Goal: Information Seeking & Learning: Find specific fact

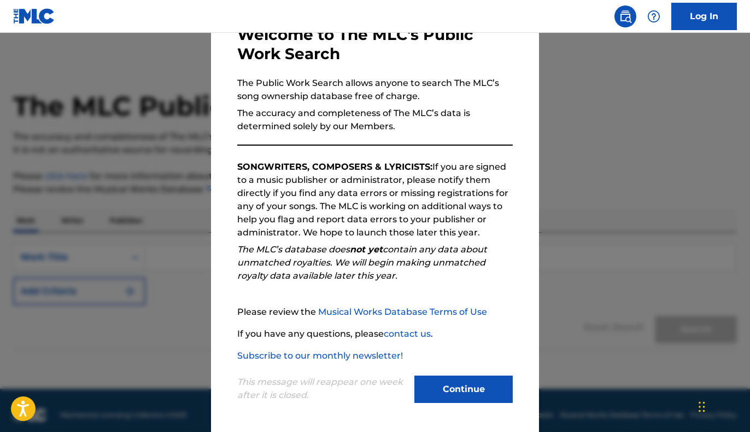
scroll to position [69, 0]
click at [432, 383] on button "Continue" at bounding box center [464, 388] width 98 height 27
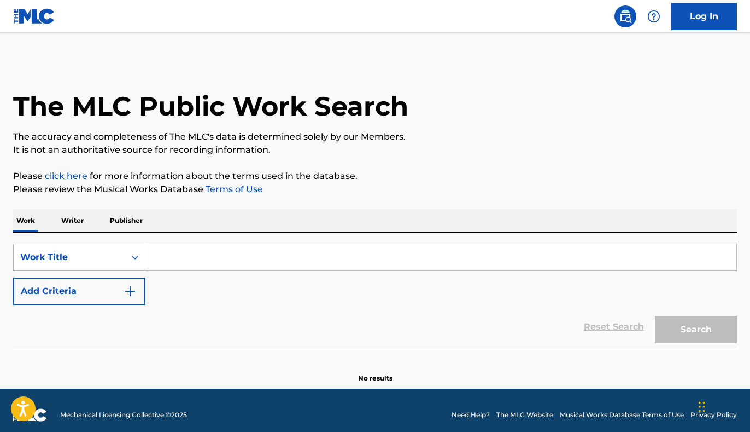
click at [130, 253] on div "Search Form" at bounding box center [135, 257] width 20 height 20
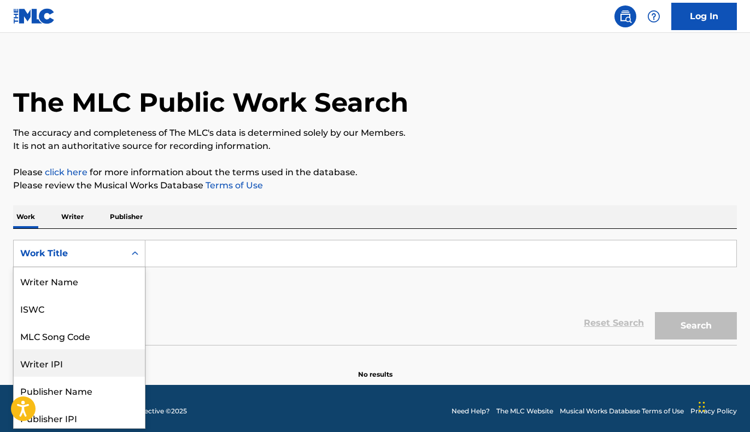
scroll to position [0, 0]
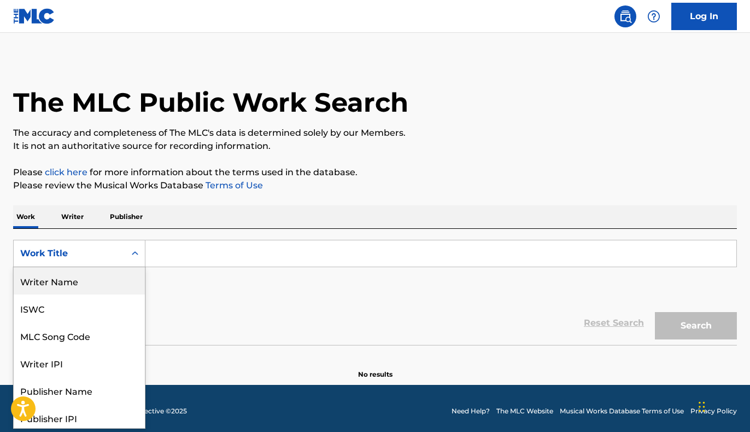
click at [79, 282] on div "Writer Name" at bounding box center [79, 280] width 131 height 27
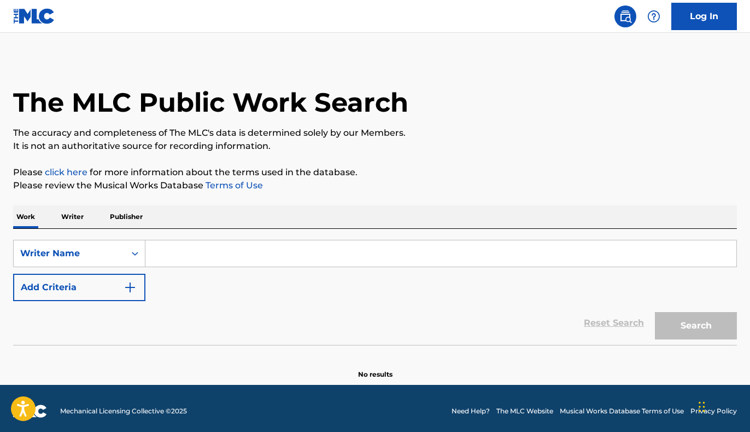
click at [194, 252] on input "Search Form" at bounding box center [440, 253] width 591 height 26
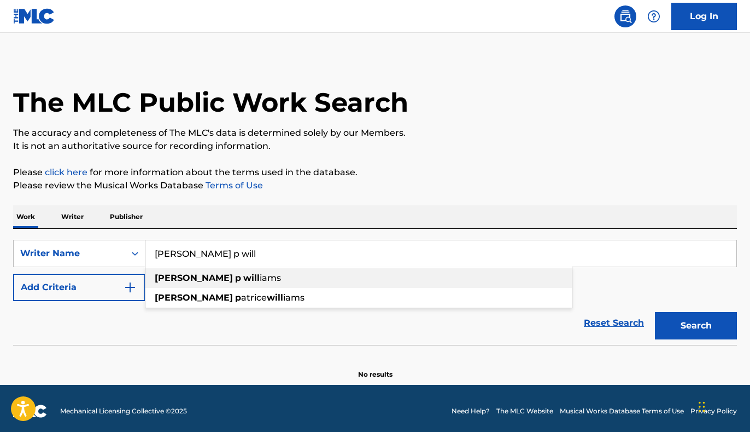
click at [243, 281] on strong "will" at bounding box center [251, 277] width 16 height 10
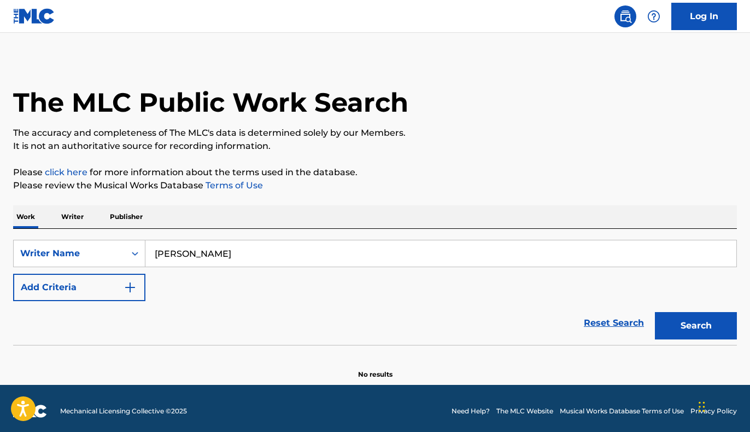
click at [671, 319] on button "Search" at bounding box center [696, 325] width 82 height 27
click at [192, 252] on input "[PERSON_NAME]" at bounding box center [440, 253] width 591 height 26
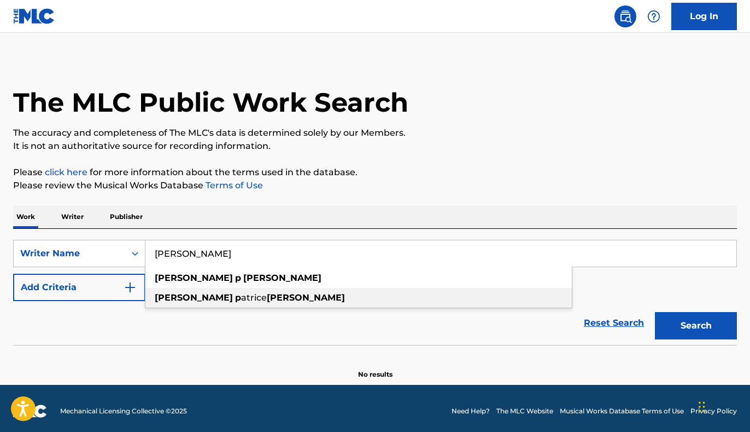
click at [241, 300] on span "atrice" at bounding box center [254, 297] width 26 height 10
type input "[PERSON_NAME]"
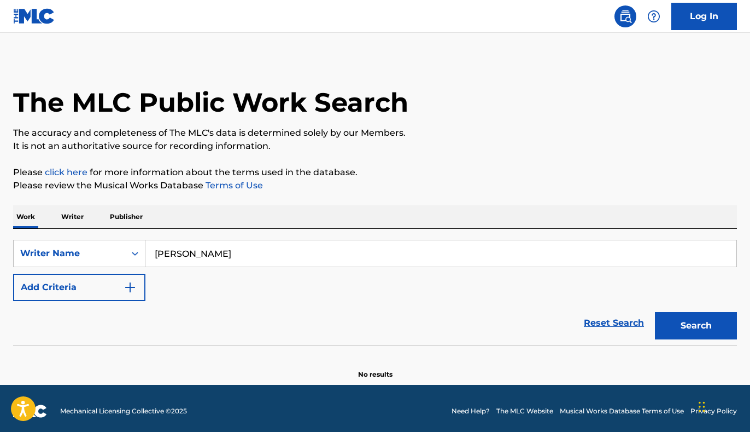
click at [710, 332] on button "Search" at bounding box center [696, 325] width 82 height 27
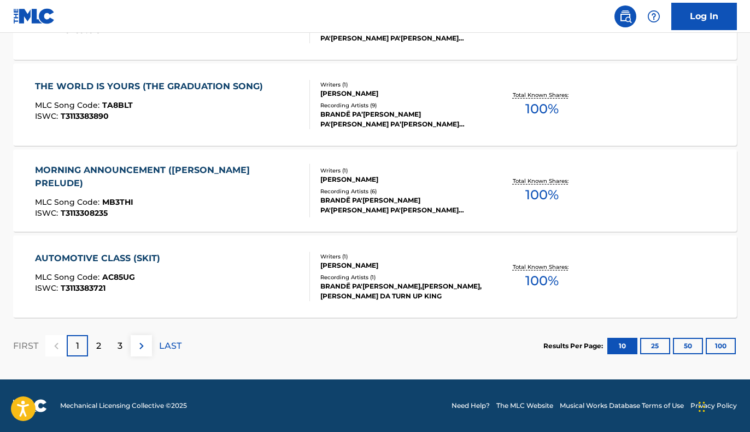
scroll to position [907, 0]
click at [719, 347] on button "100" at bounding box center [721, 345] width 30 height 16
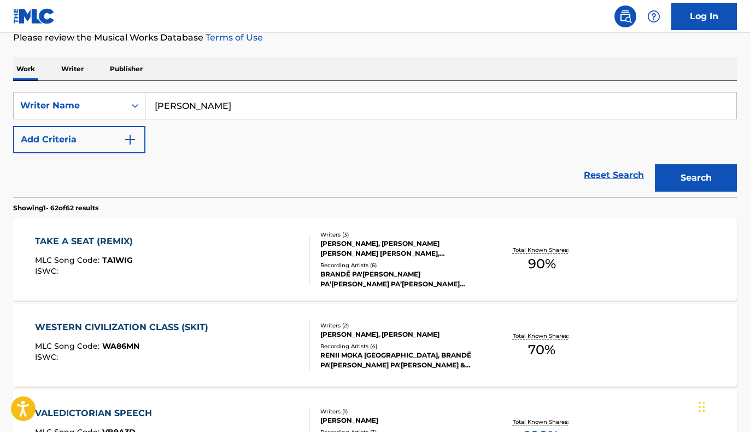
scroll to position [149, 0]
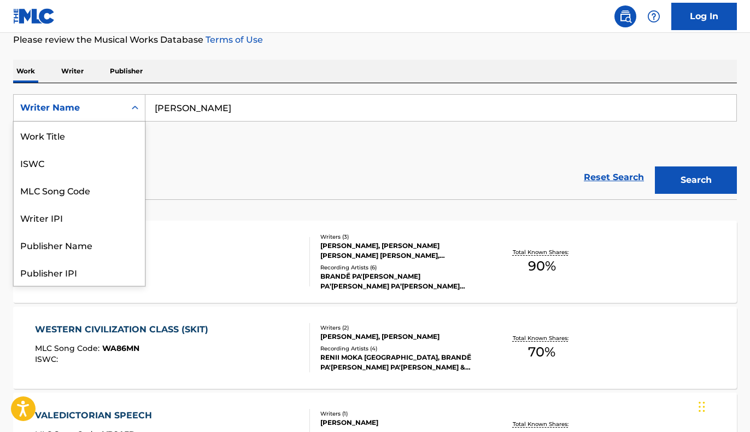
click at [132, 111] on icon "Search Form" at bounding box center [135, 107] width 11 height 11
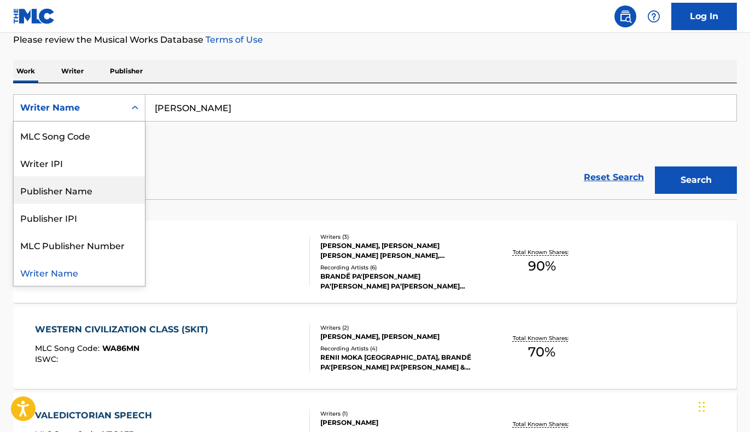
click at [96, 182] on div "Publisher Name" at bounding box center [79, 189] width 131 height 27
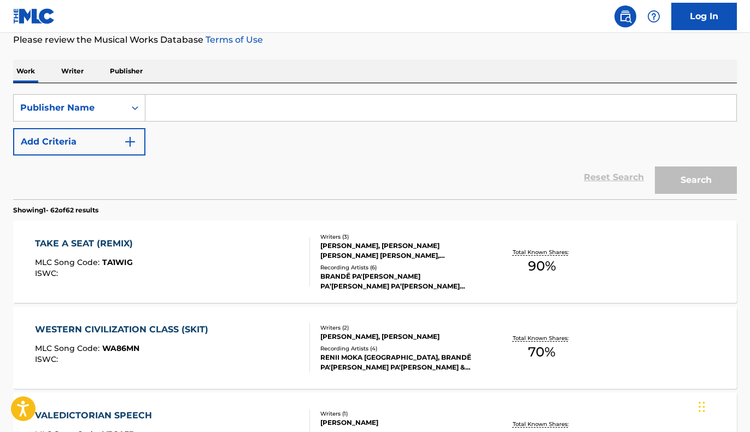
click at [181, 113] on input "Search Form" at bounding box center [440, 108] width 591 height 26
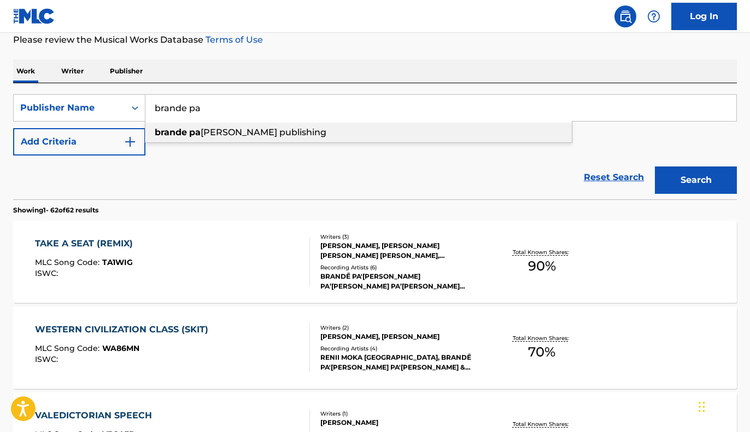
click at [201, 131] on span "[PERSON_NAME] publishing" at bounding box center [264, 132] width 126 height 10
type input "brande pa [PERSON_NAME] publishing"
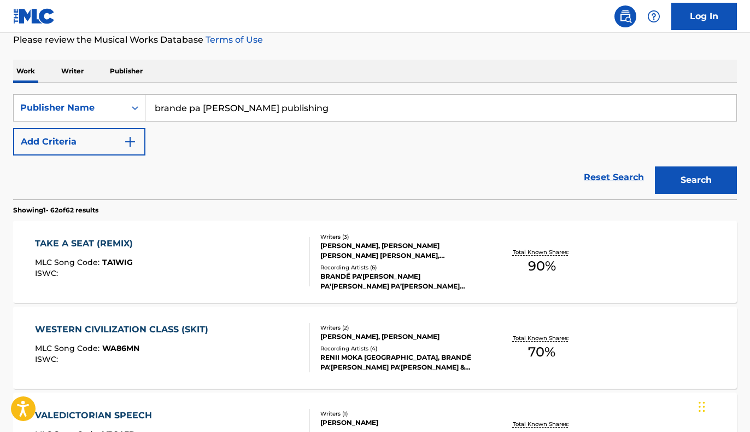
click at [704, 176] on button "Search" at bounding box center [696, 179] width 82 height 27
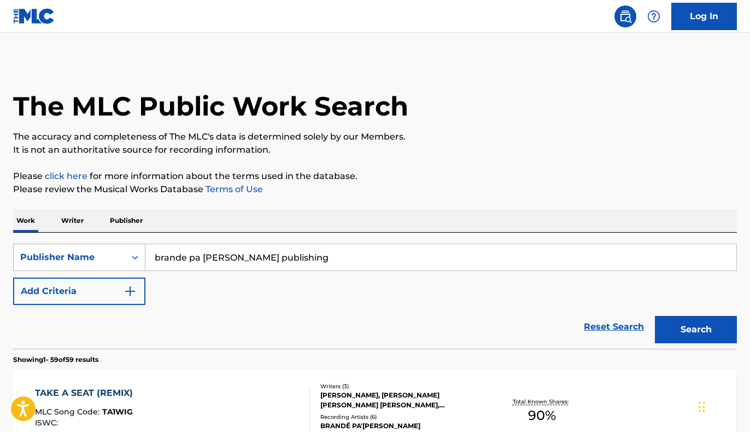
scroll to position [0, 0]
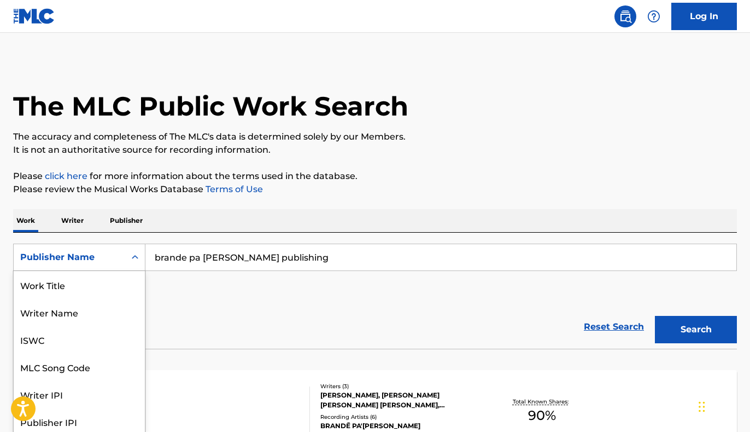
click at [119, 261] on div "Publisher Name" at bounding box center [70, 257] width 112 height 21
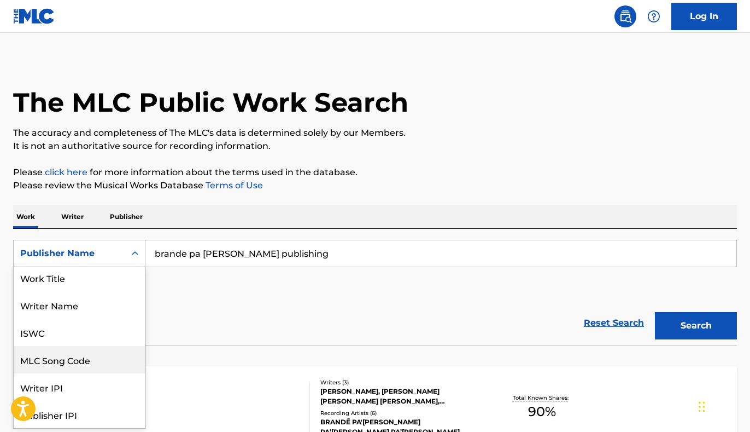
scroll to position [8, 0]
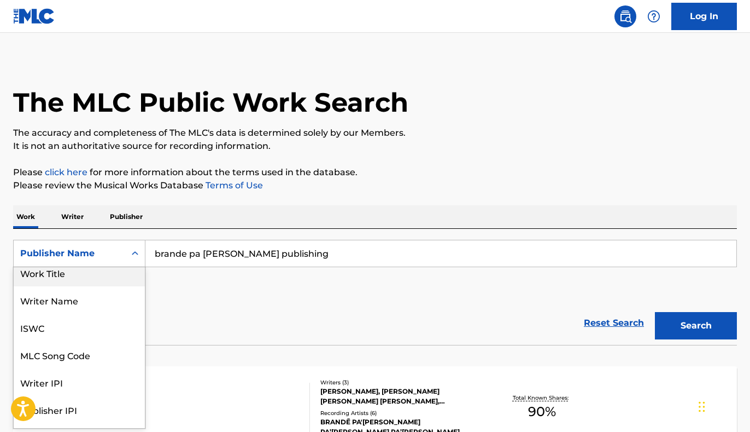
click at [103, 278] on div "Work Title" at bounding box center [79, 272] width 131 height 27
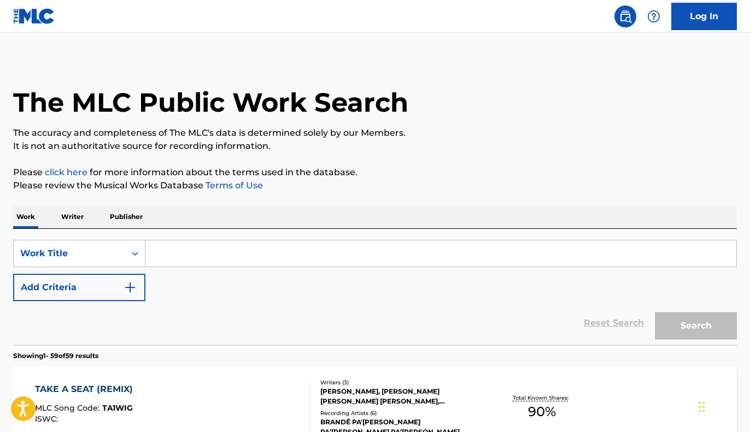
click at [214, 250] on input "Search Form" at bounding box center [440, 253] width 591 height 26
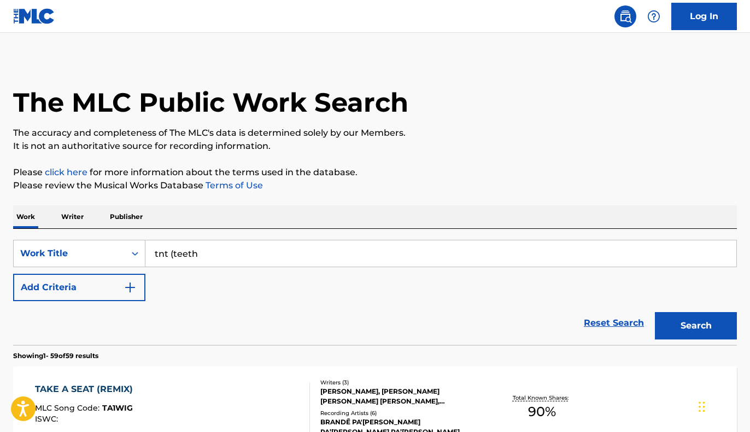
type input "tnt (teeth"
click at [696, 325] on button "Search" at bounding box center [696, 325] width 82 height 27
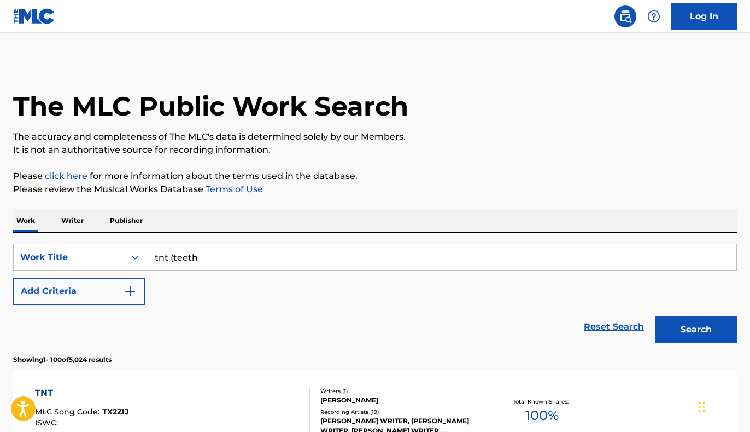
scroll to position [0, 0]
click at [78, 219] on p "Writer" at bounding box center [72, 220] width 29 height 23
